Goal: Transaction & Acquisition: Obtain resource

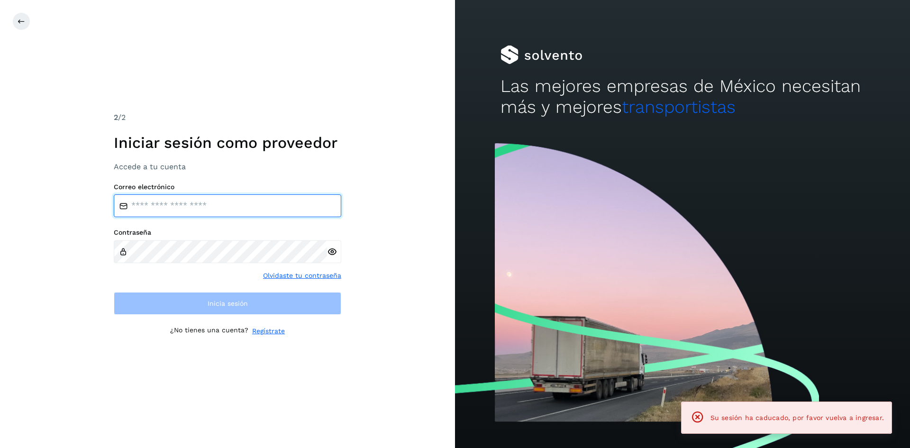
type input "**********"
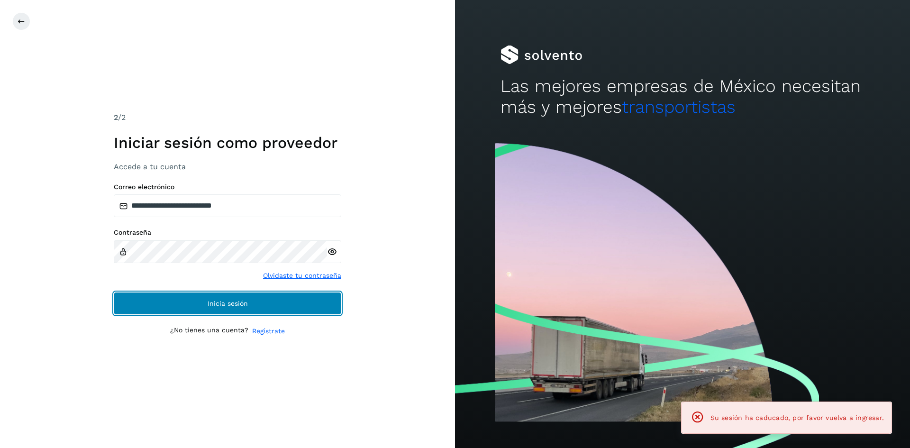
click at [222, 309] on button "Inicia sesión" at bounding box center [228, 303] width 228 height 23
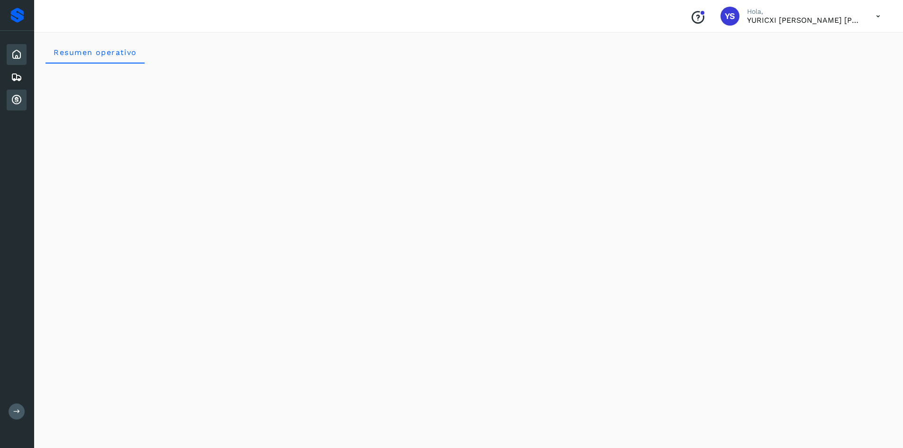
click at [23, 105] on div "Cuentas por cobrar" at bounding box center [17, 100] width 20 height 21
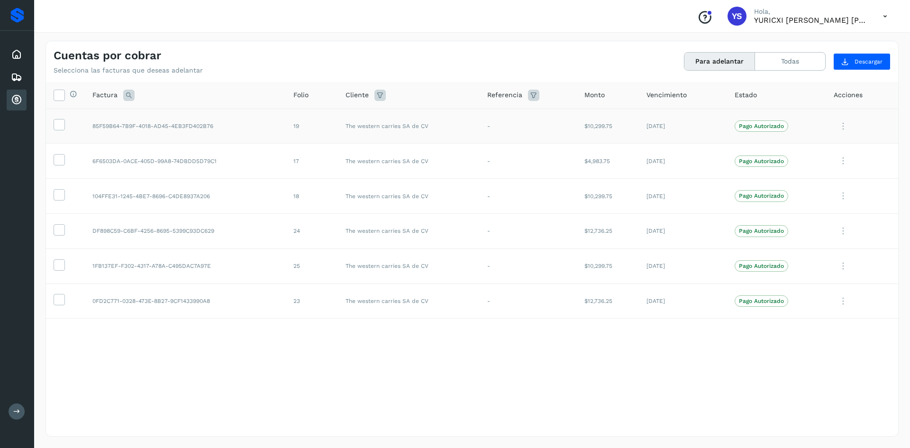
click at [57, 132] on td at bounding box center [65, 126] width 39 height 35
click at [55, 127] on icon at bounding box center [59, 124] width 10 height 10
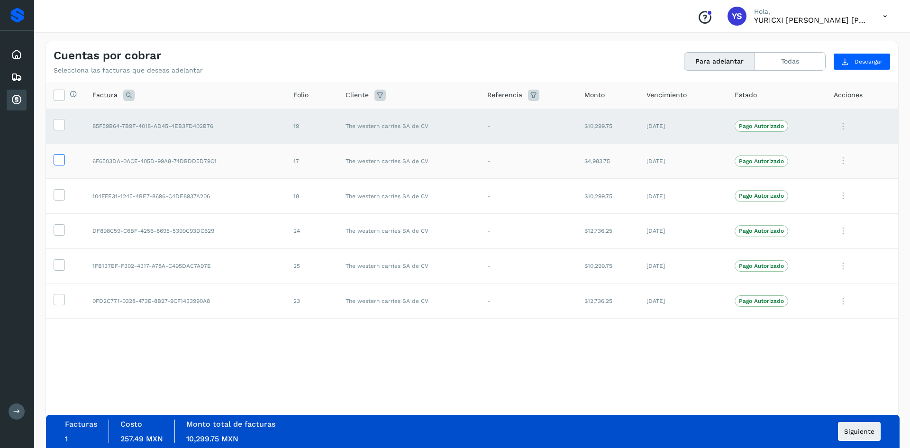
click at [63, 163] on icon at bounding box center [59, 159] width 10 height 10
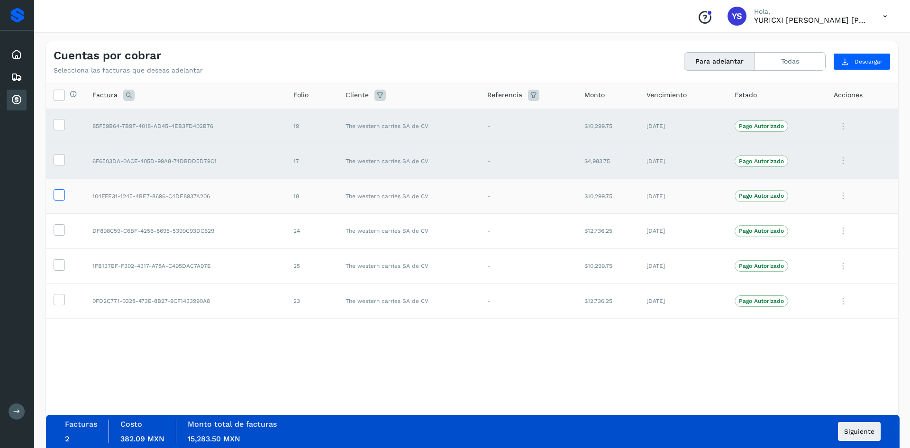
click at [59, 195] on icon at bounding box center [59, 194] width 10 height 10
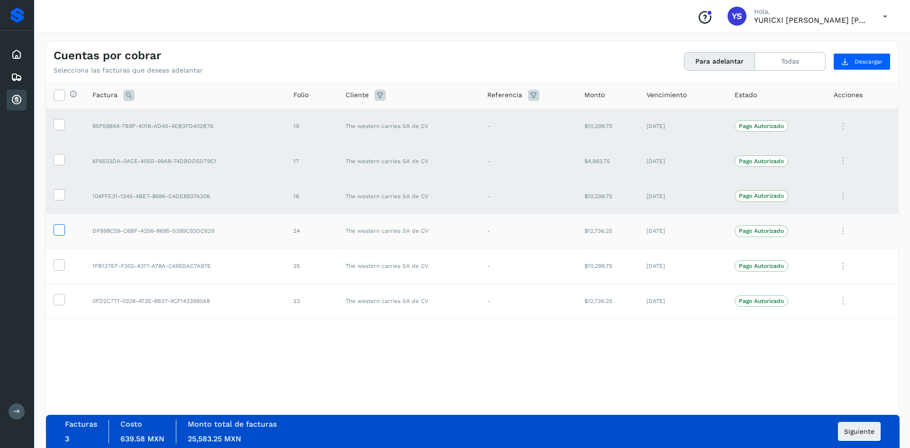
drag, startPoint x: 60, startPoint y: 227, endPoint x: 62, endPoint y: 236, distance: 9.2
click at [60, 227] on icon at bounding box center [59, 229] width 10 height 10
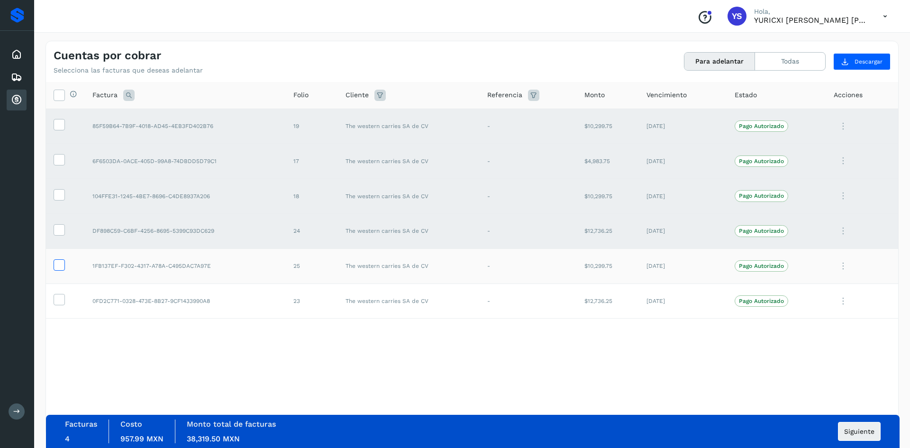
click at [61, 263] on icon at bounding box center [59, 264] width 10 height 10
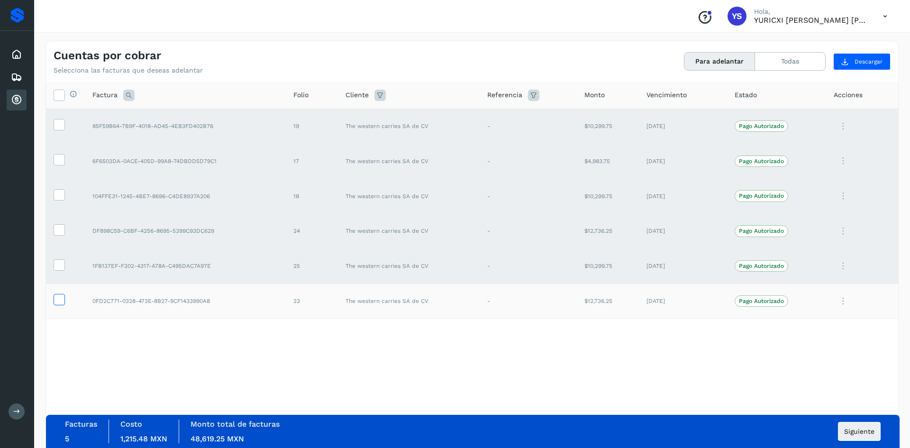
click at [61, 299] on icon at bounding box center [59, 299] width 10 height 10
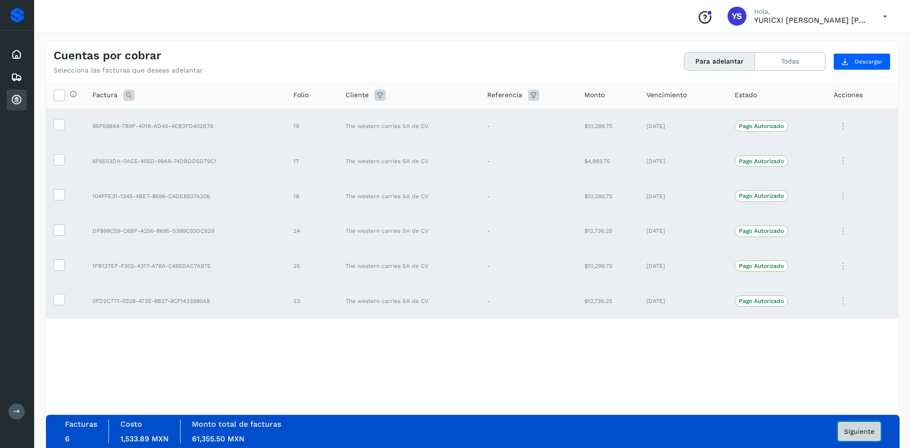
click at [864, 435] on span "Siguiente" at bounding box center [860, 431] width 30 height 7
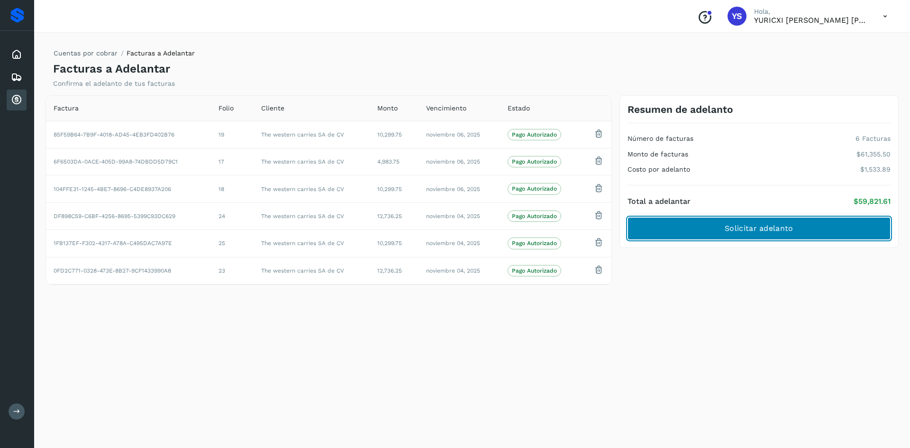
click at [747, 223] on span "Solicitar adelanto" at bounding box center [759, 228] width 68 height 10
click at [805, 230] on button "Solicitar adelanto" at bounding box center [759, 228] width 263 height 23
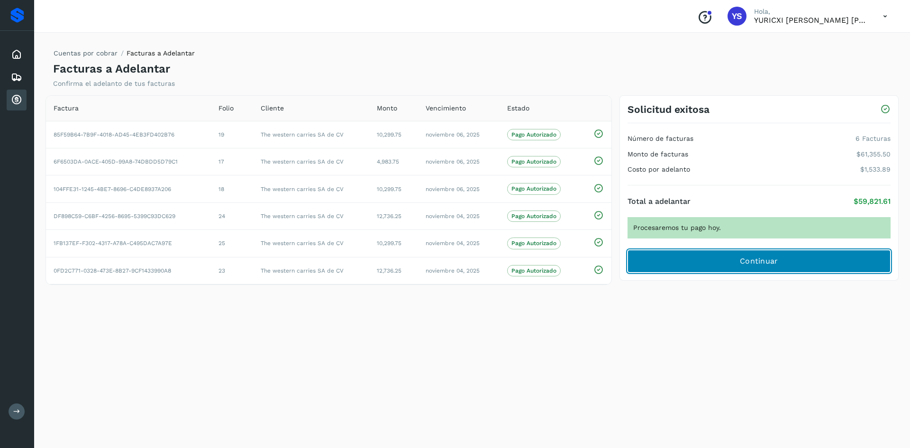
click at [759, 264] on span "Continuar" at bounding box center [759, 261] width 38 height 10
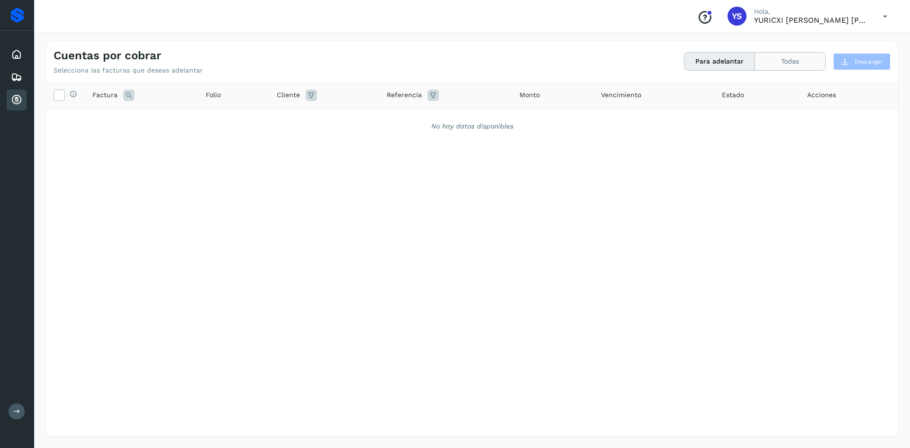
click at [786, 62] on button "Todas" at bounding box center [790, 62] width 70 height 18
